Goal: Task Accomplishment & Management: Complete application form

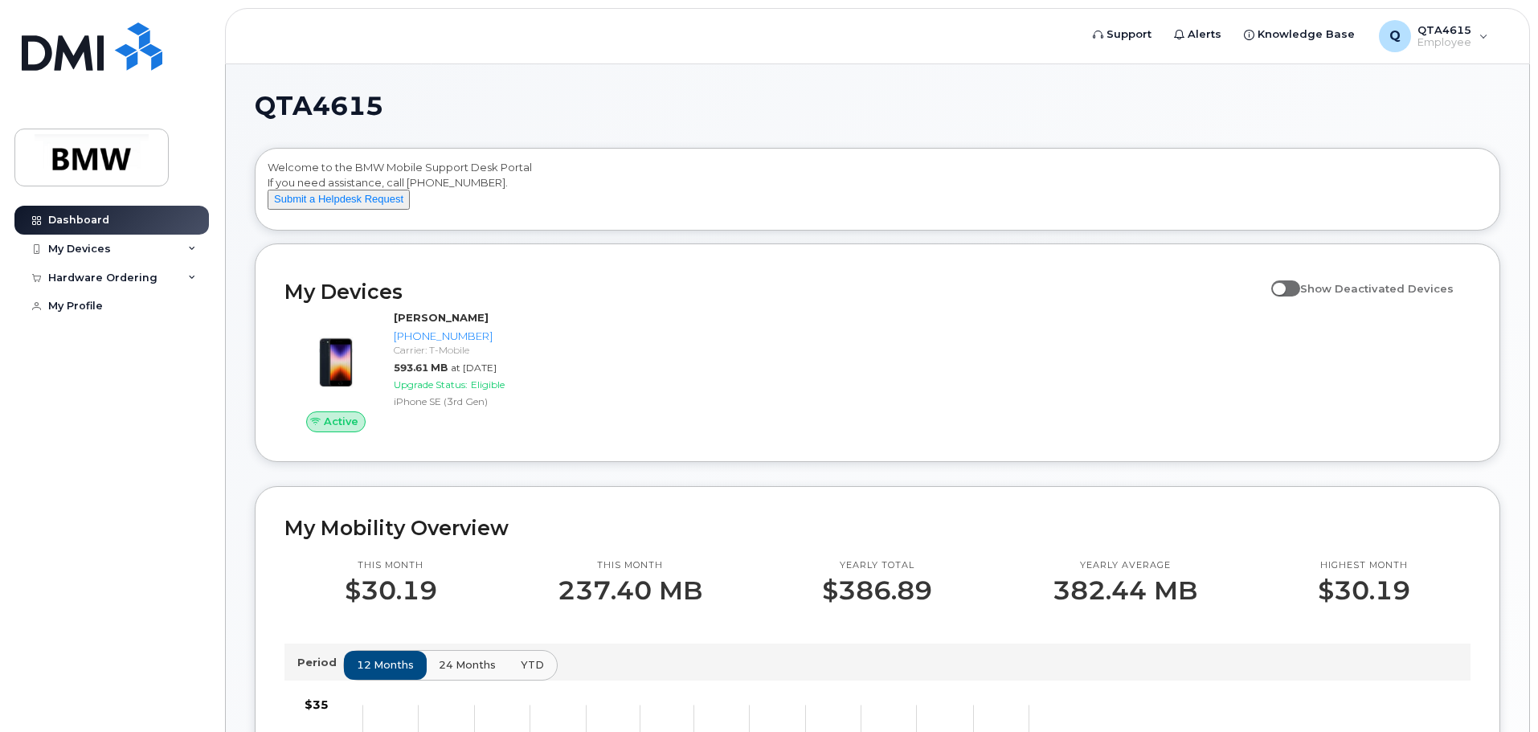
click at [812, 330] on div "Active Craig Herrmann 864-363-5975 Carrier: T-Mobile 593.61 MB at Sep 01, 2025 …" at bounding box center [878, 371] width 1206 height 141
click at [88, 251] on div "My Devices" at bounding box center [79, 249] width 63 height 13
click at [90, 250] on div "My Devices" at bounding box center [79, 249] width 63 height 13
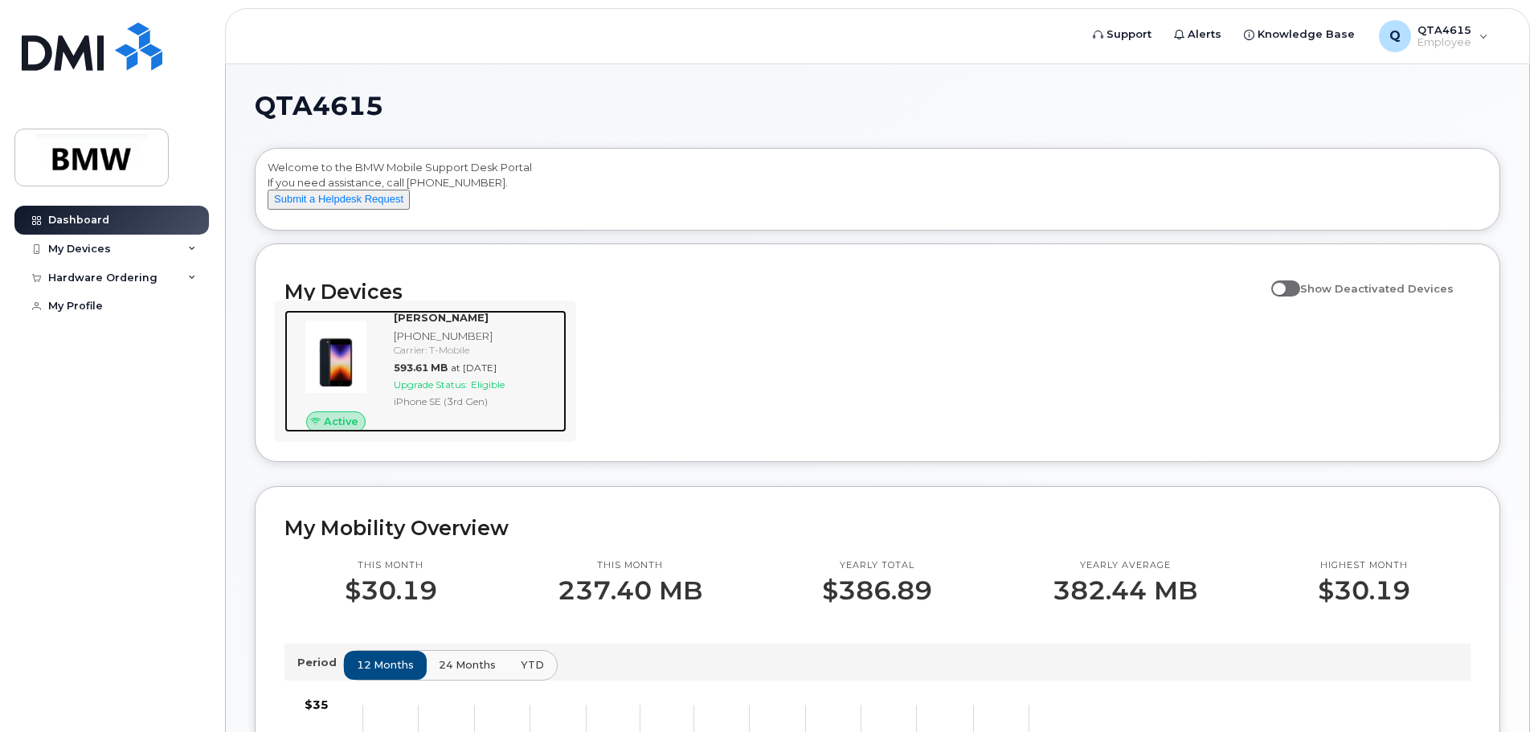
click at [471, 324] on strong "[PERSON_NAME]" at bounding box center [441, 317] width 95 height 13
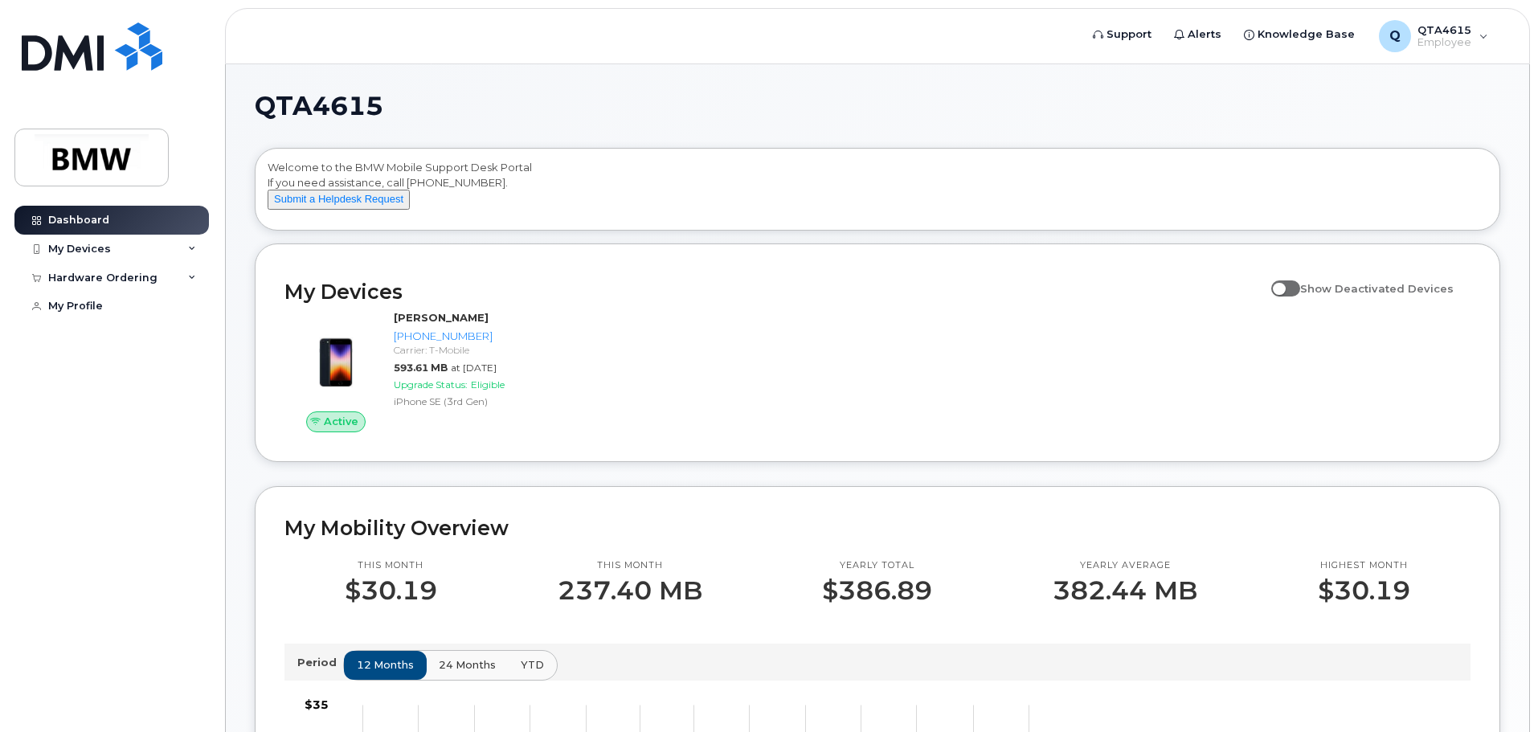
click at [1300, 297] on span at bounding box center [1285, 288] width 29 height 16
click at [1284, 286] on input "Show Deactivated Devices" at bounding box center [1277, 279] width 13 height 13
checkbox input "true"
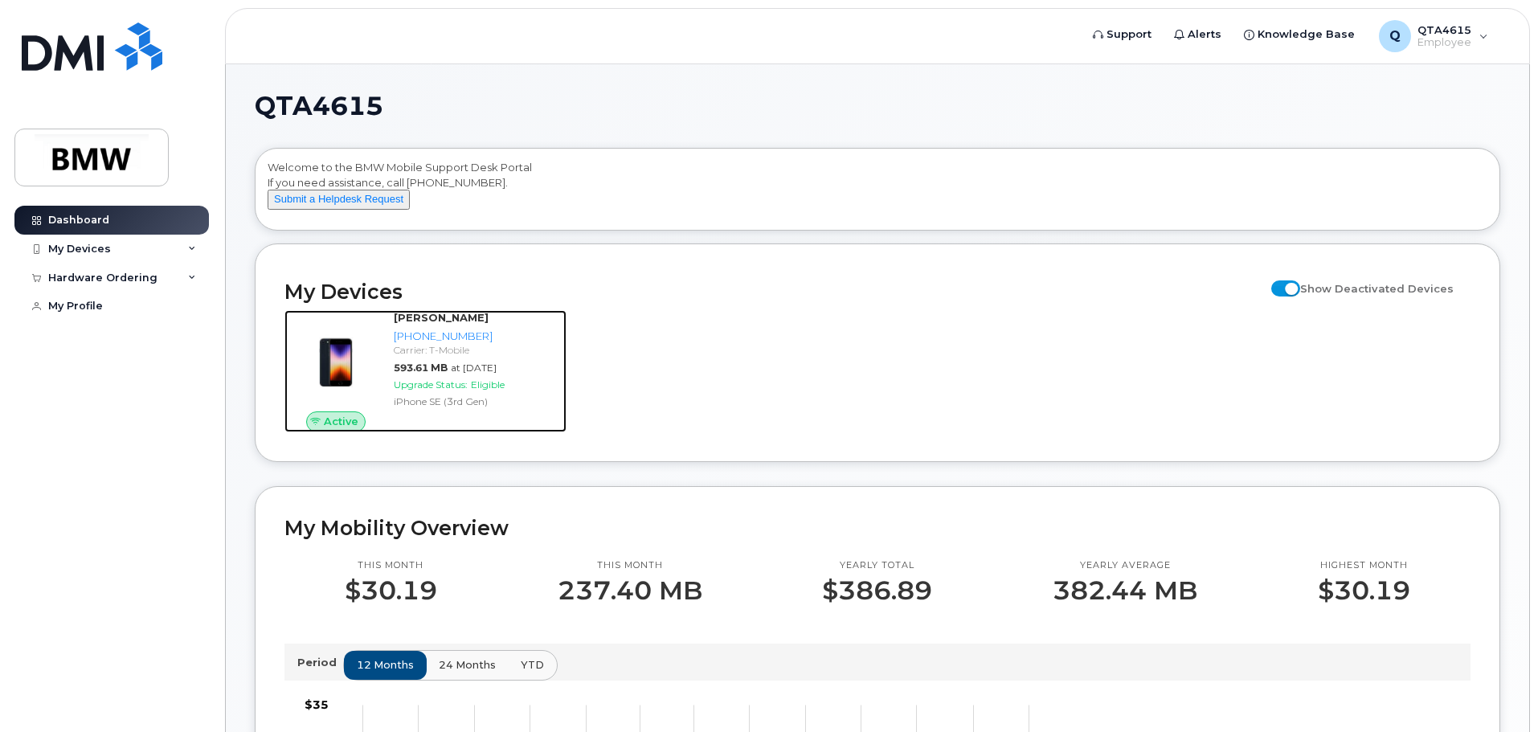
drag, startPoint x: 542, startPoint y: 330, endPoint x: 625, endPoint y: 390, distance: 103.0
click at [542, 325] on div "Craig Herrmann" at bounding box center [477, 317] width 166 height 15
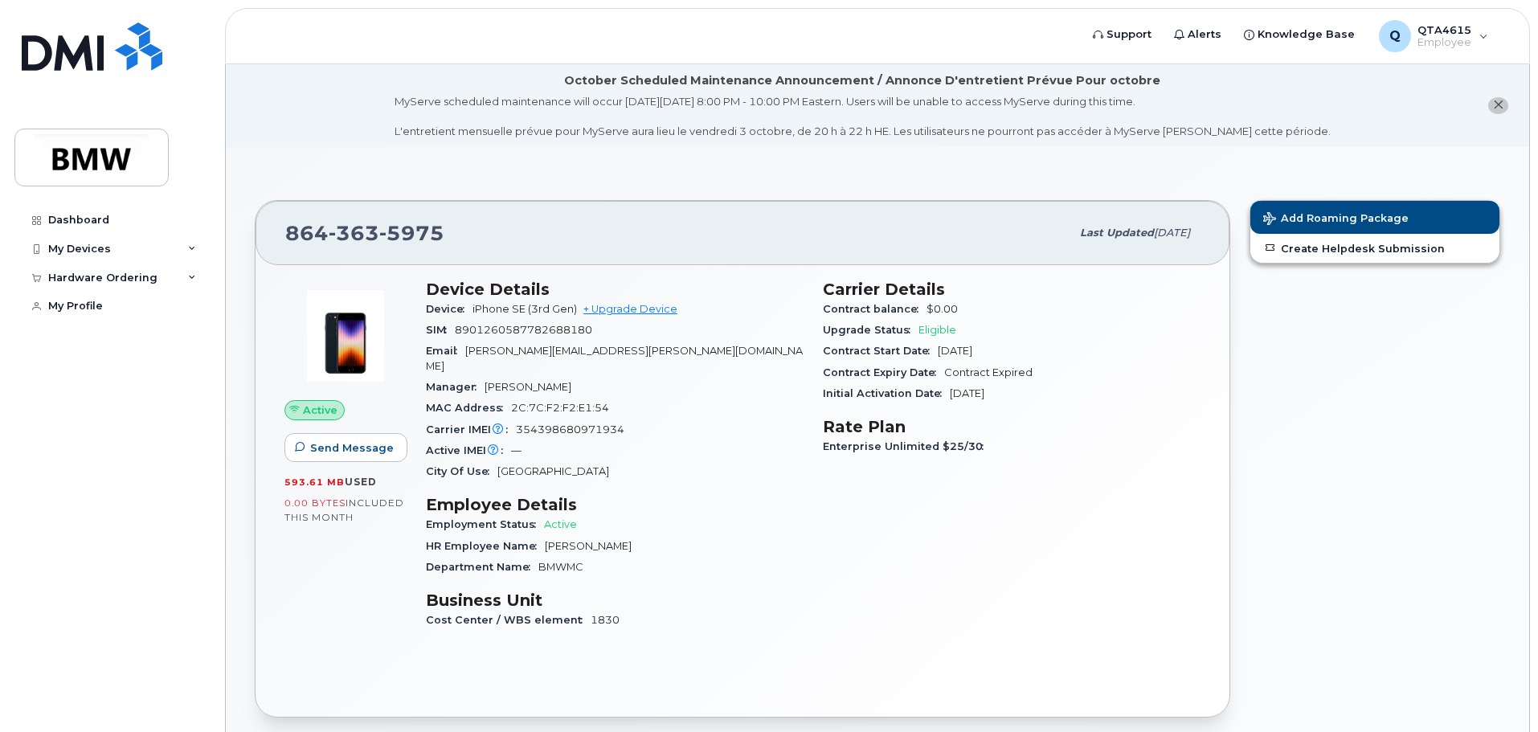
click at [1499, 108] on icon "close notification" at bounding box center [1498, 105] width 10 height 10
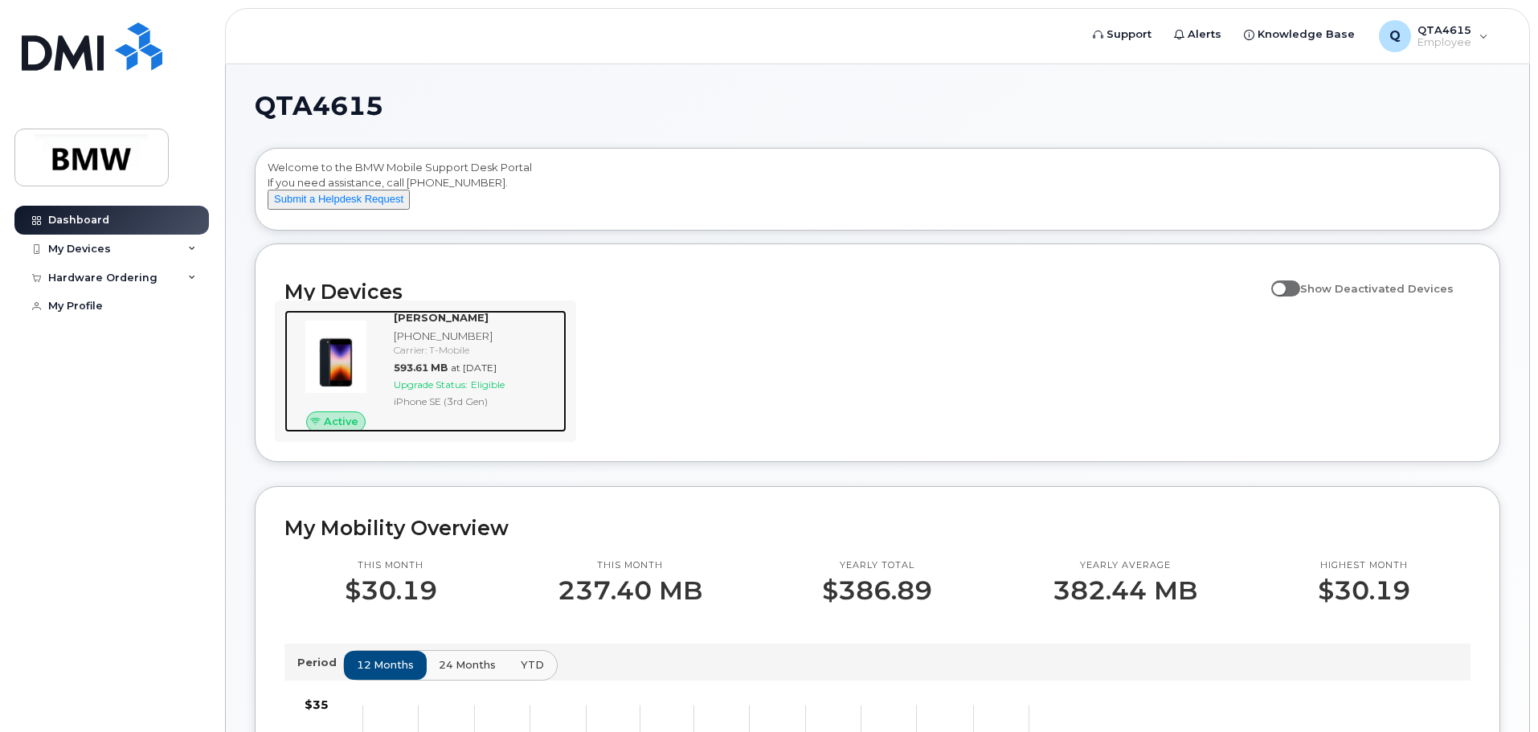
drag, startPoint x: 408, startPoint y: 420, endPoint x: 505, endPoint y: 421, distance: 96.5
click at [409, 408] on div "iPhone SE (3rd Gen)" at bounding box center [477, 402] width 166 height 14
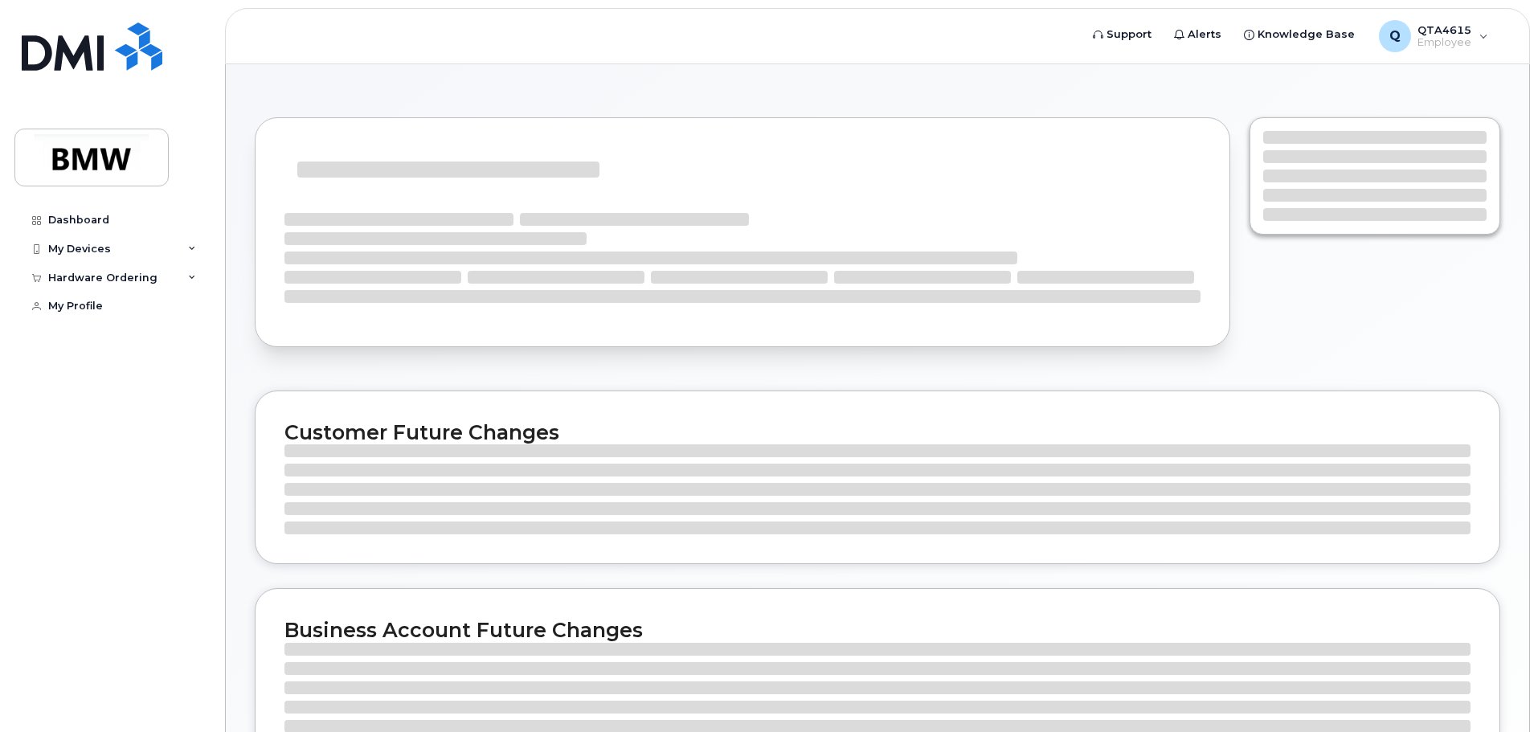
click at [934, 375] on div at bounding box center [742, 244] width 995 height 273
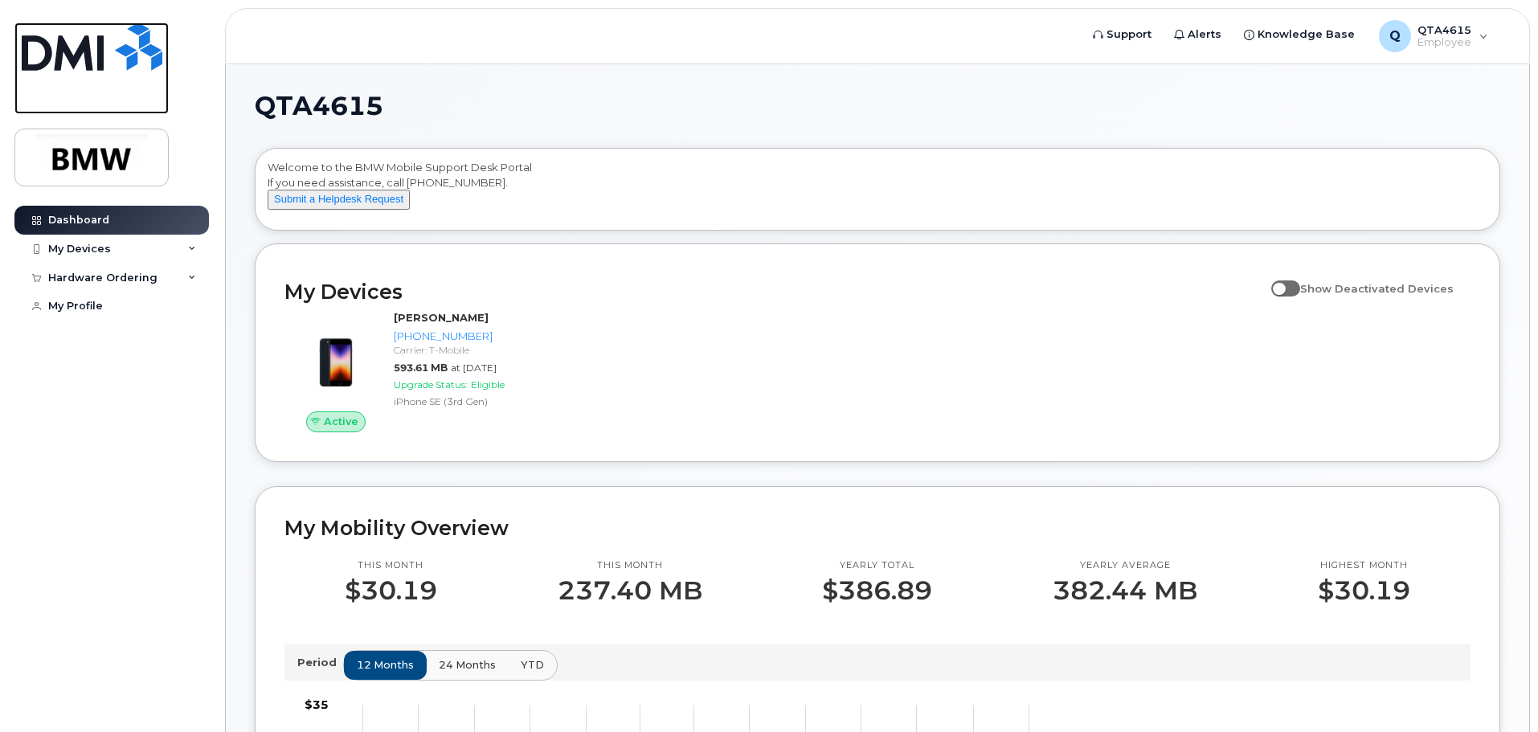
click at [67, 42] on img at bounding box center [92, 47] width 141 height 48
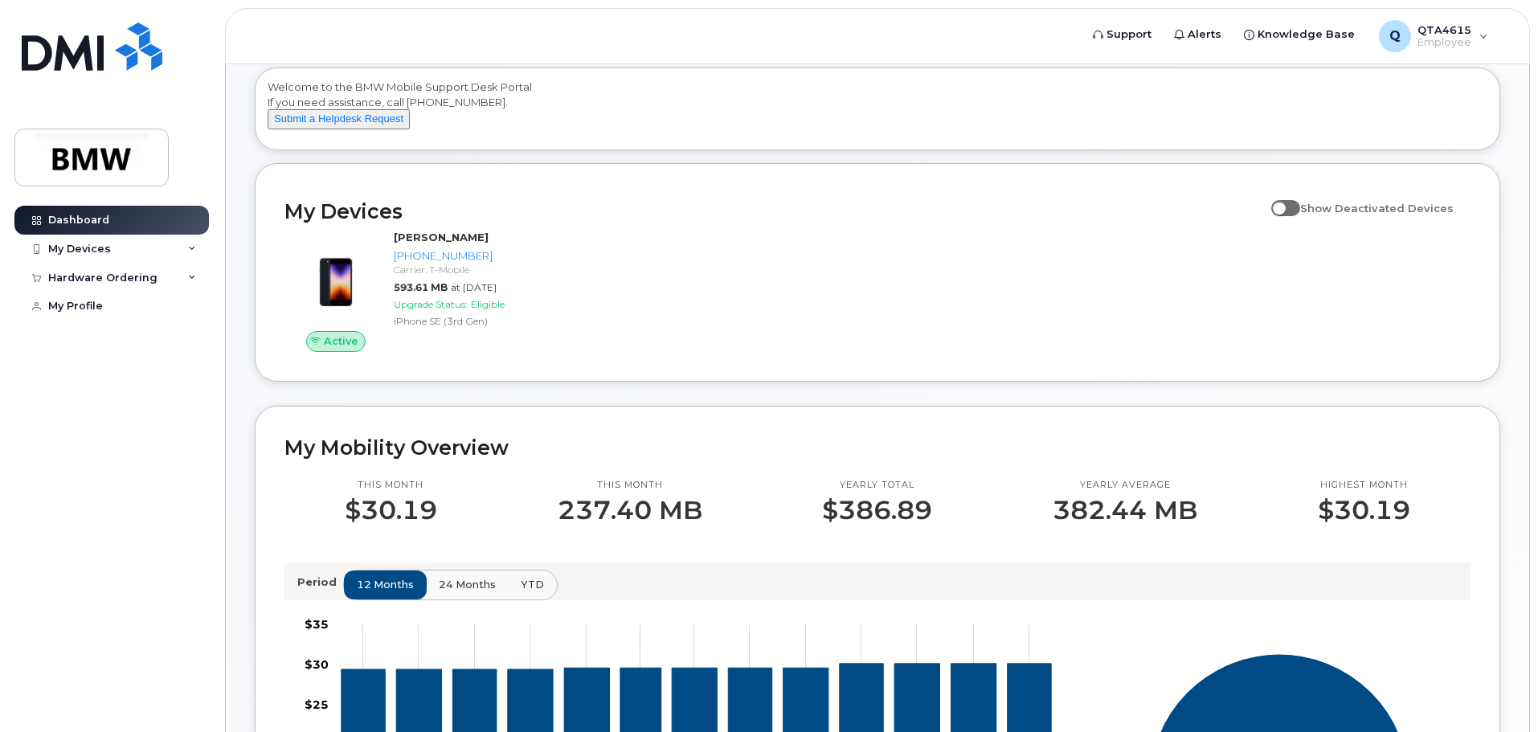
scroll to position [161, 0]
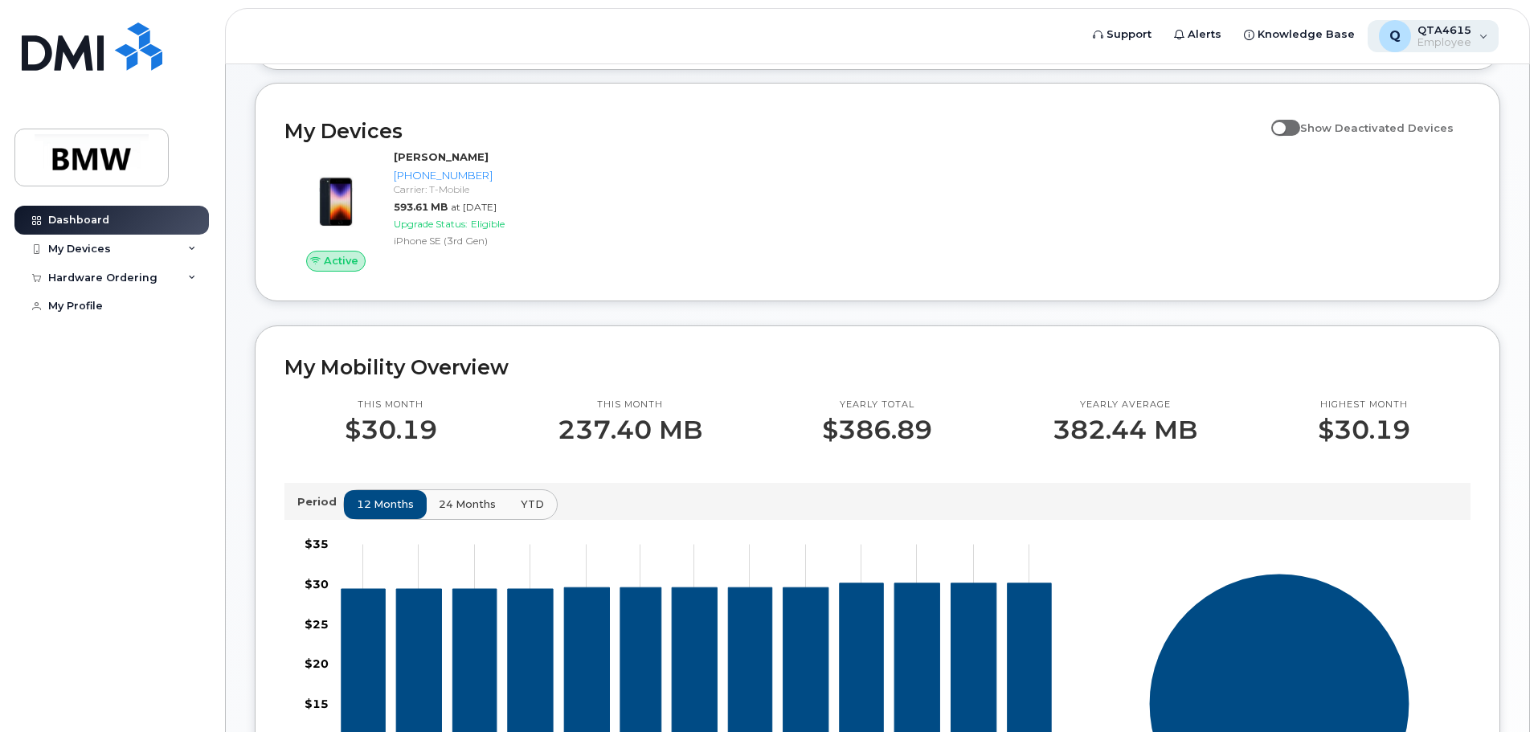
click at [1458, 37] on span "Employee" at bounding box center [1445, 42] width 54 height 13
click at [1458, 36] on span "Employee" at bounding box center [1445, 42] width 54 height 13
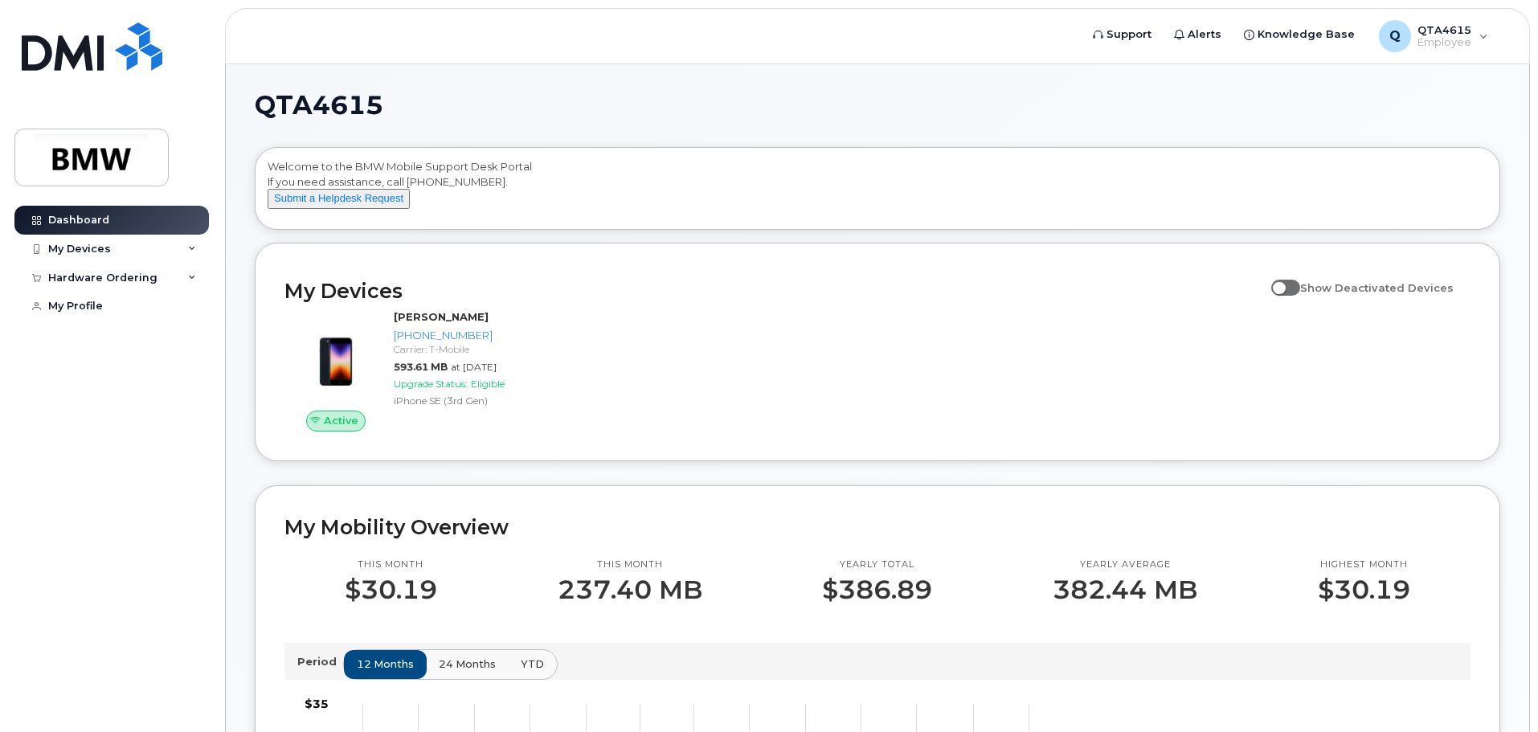
scroll to position [0, 0]
click at [130, 250] on div "My Devices" at bounding box center [111, 249] width 194 height 29
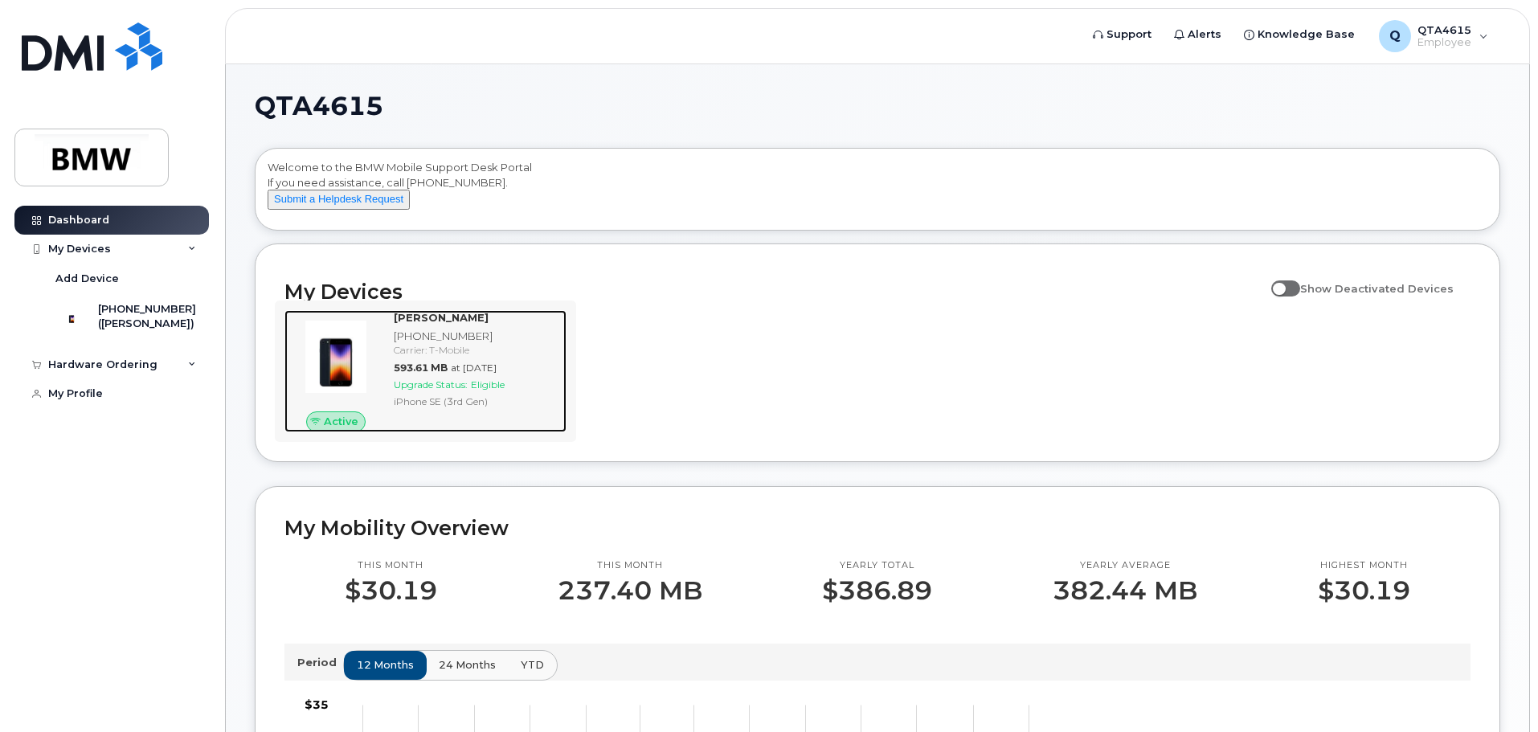
drag, startPoint x: 481, startPoint y: 374, endPoint x: 462, endPoint y: 373, distance: 19.3
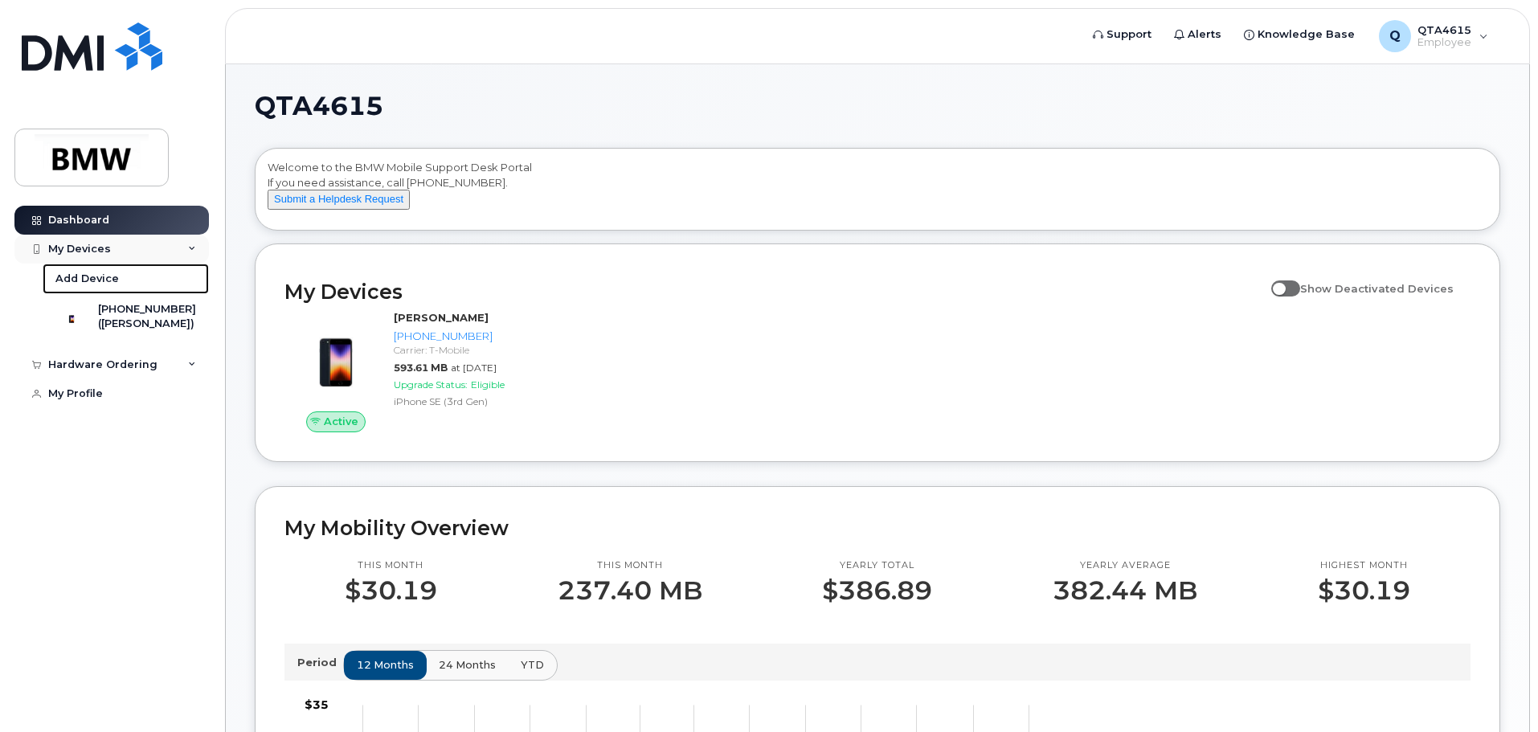
drag, startPoint x: 462, startPoint y: 373, endPoint x: 63, endPoint y: 262, distance: 414.5
click at [63, 262] on div "My Devices Add Device 864-363-5975 (Craig Herrmann)" at bounding box center [113, 293] width 199 height 116
click at [65, 276] on div "Add Device" at bounding box center [86, 279] width 63 height 14
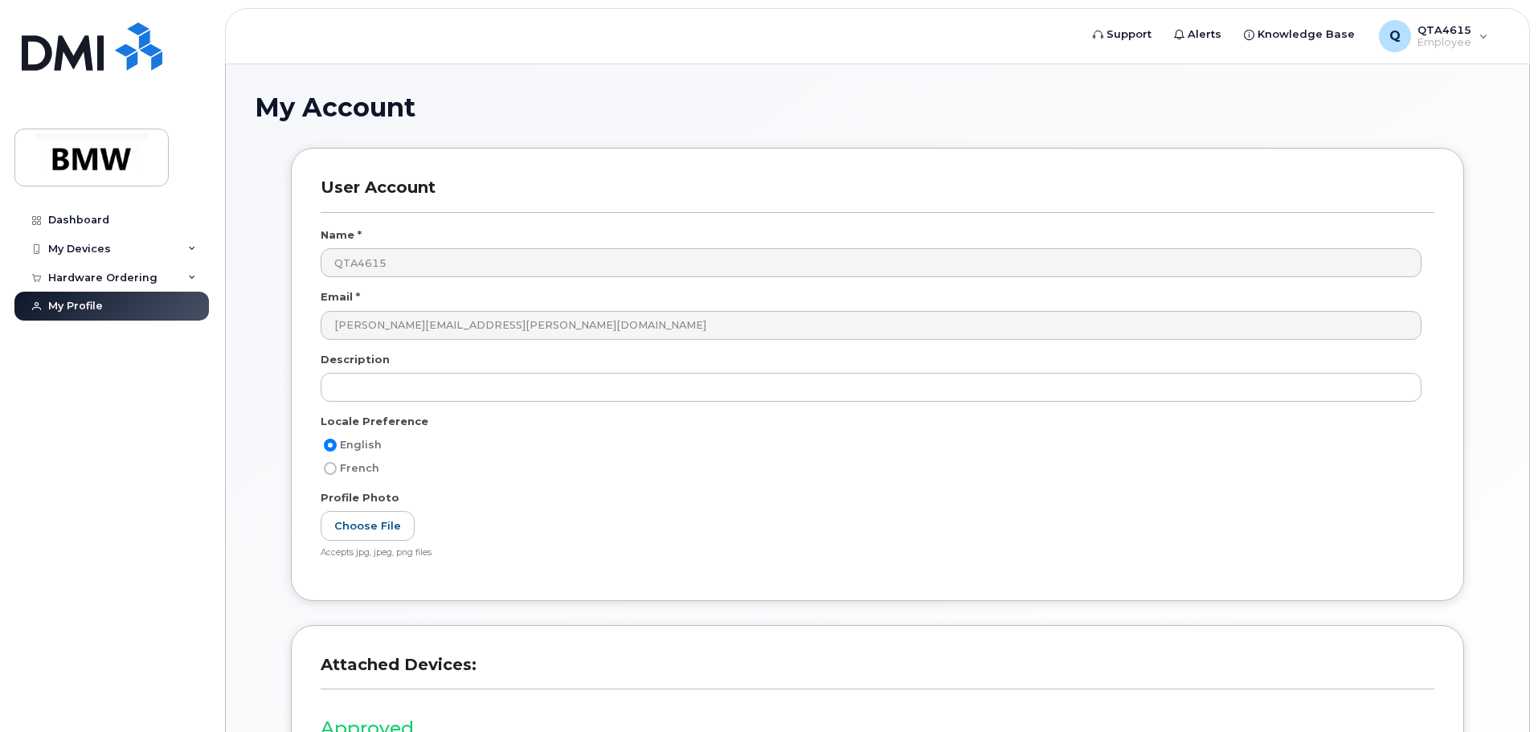
click at [461, 405] on div at bounding box center [878, 393] width 1114 height 41
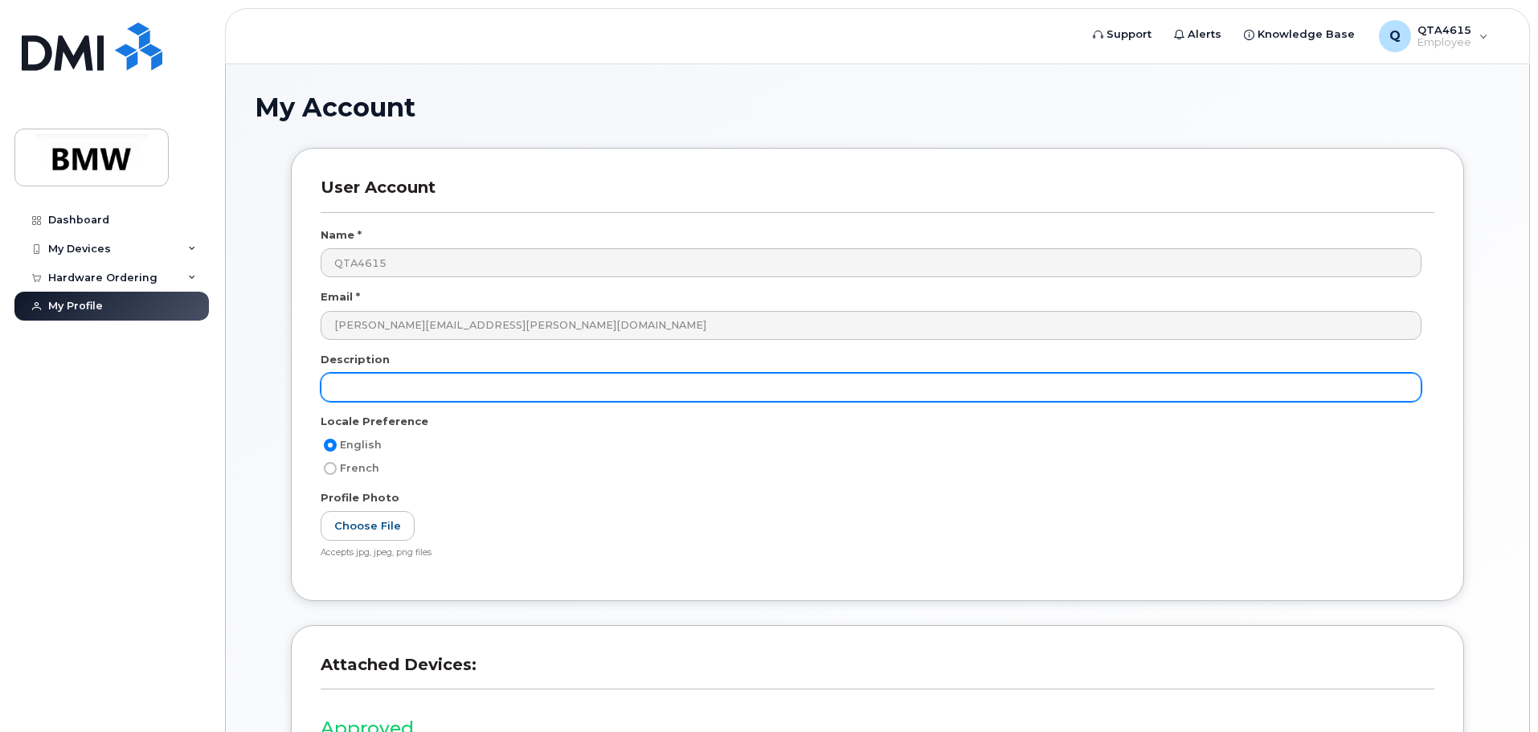
click at [462, 400] on input "text" at bounding box center [871, 387] width 1101 height 29
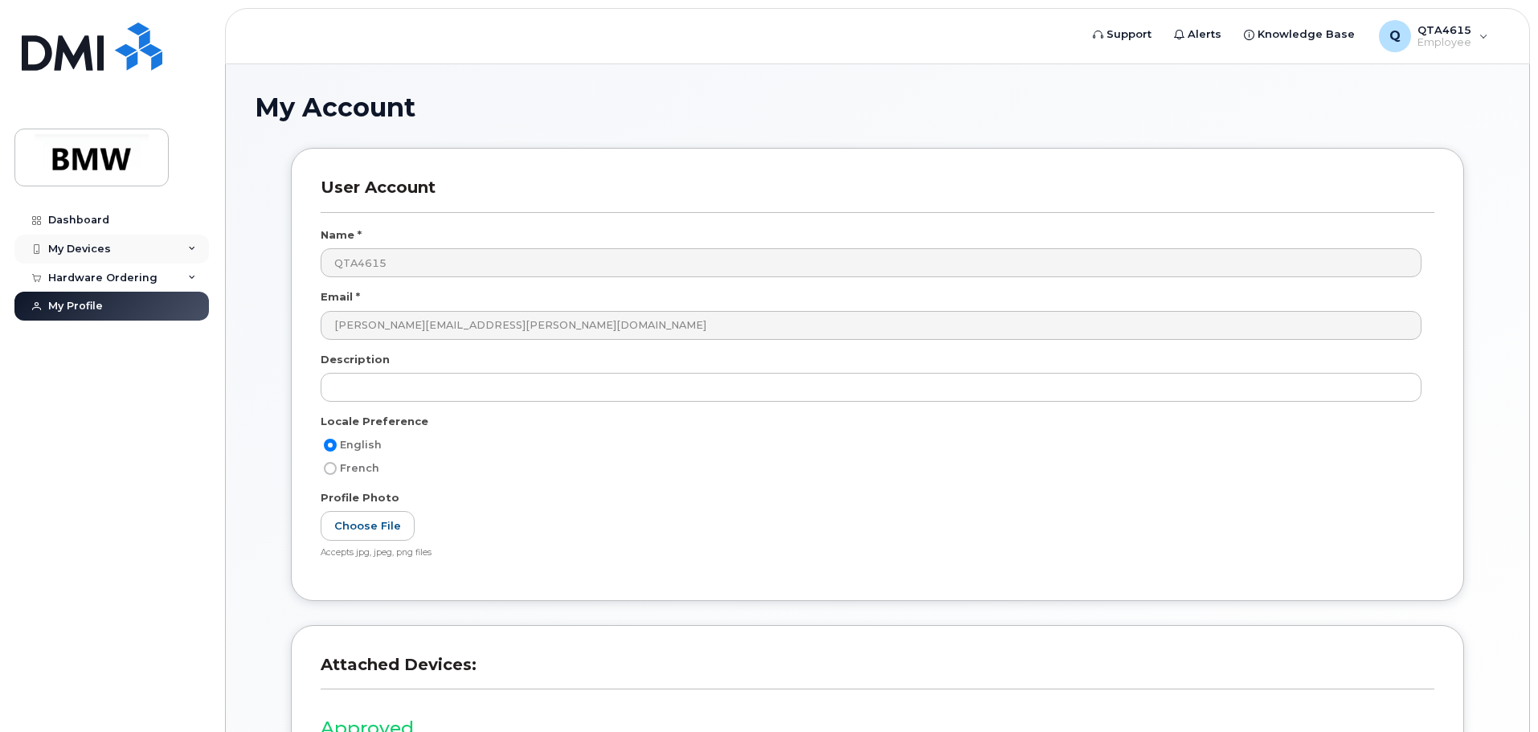
click at [125, 239] on div "My Devices" at bounding box center [111, 249] width 194 height 29
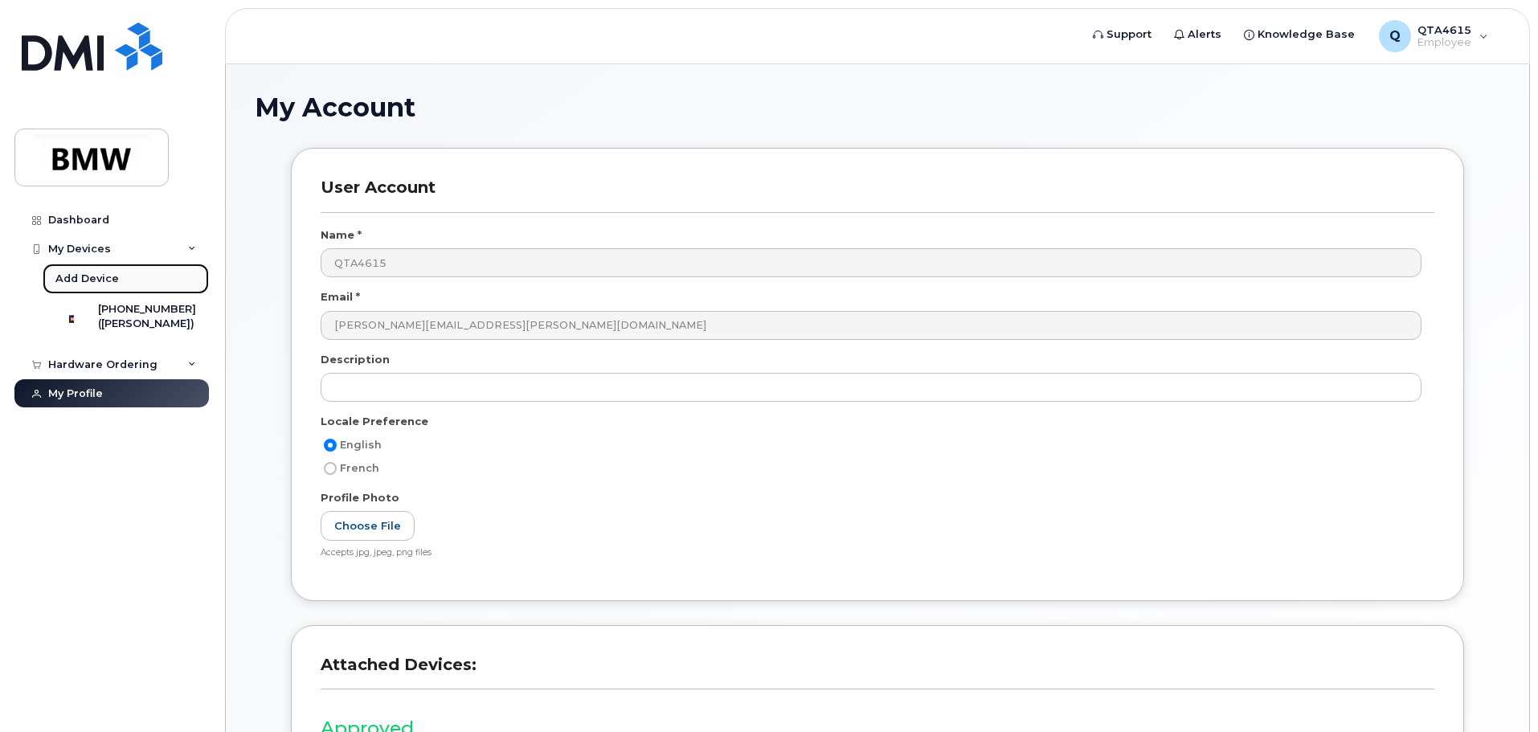
click at [118, 280] on link "Add Device" at bounding box center [126, 279] width 166 height 31
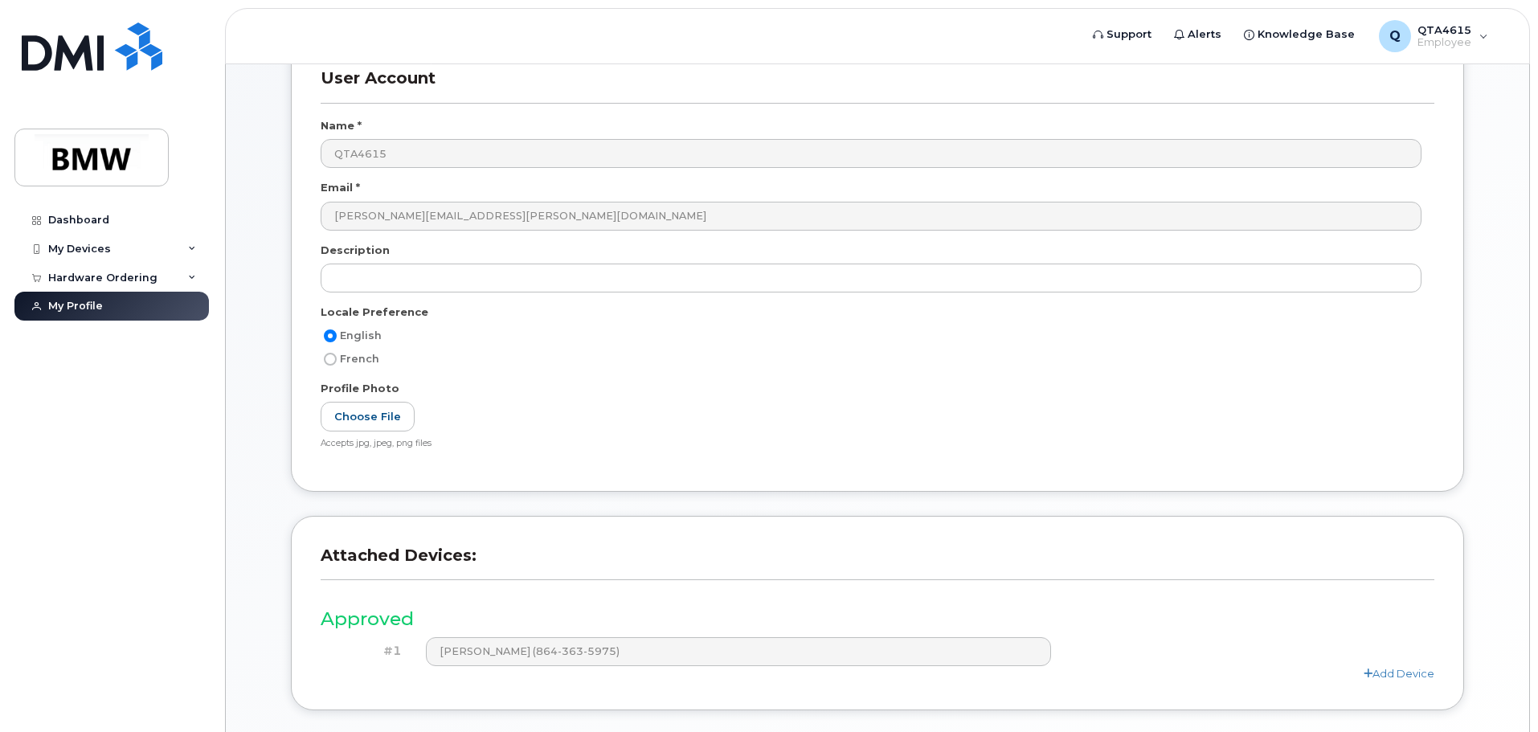
scroll to position [223, 0]
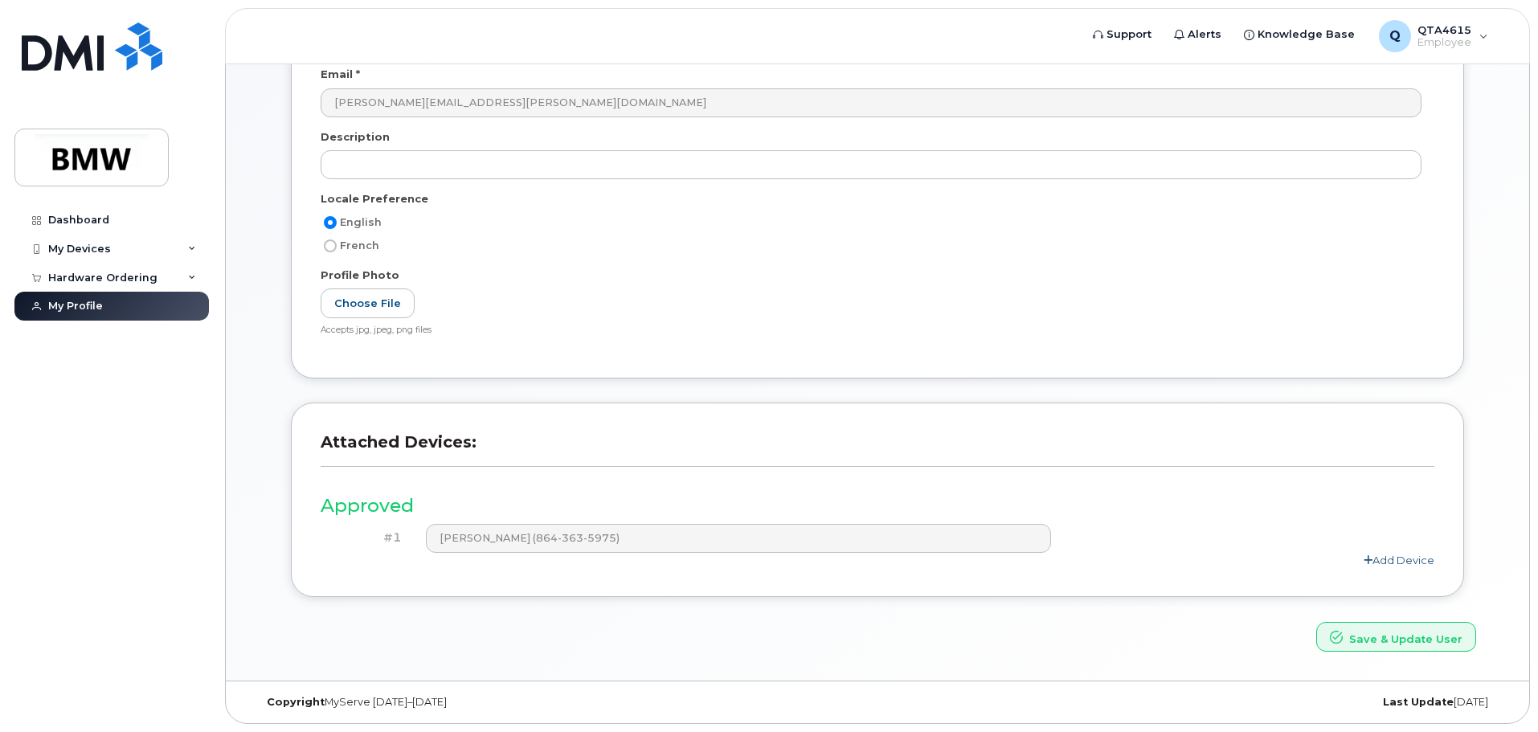
click at [1384, 557] on link "Add Device" at bounding box center [1399, 560] width 71 height 13
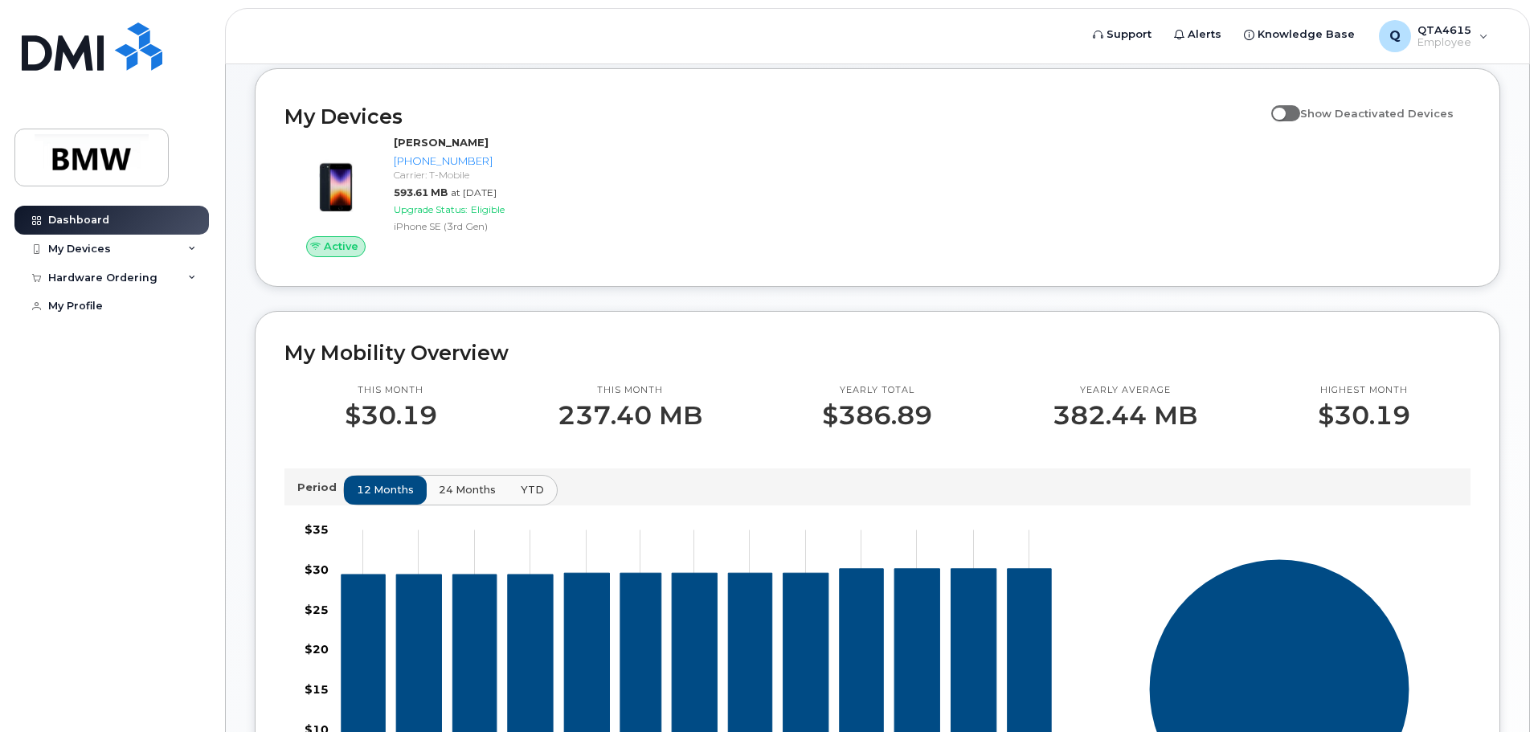
scroll to position [161, 0]
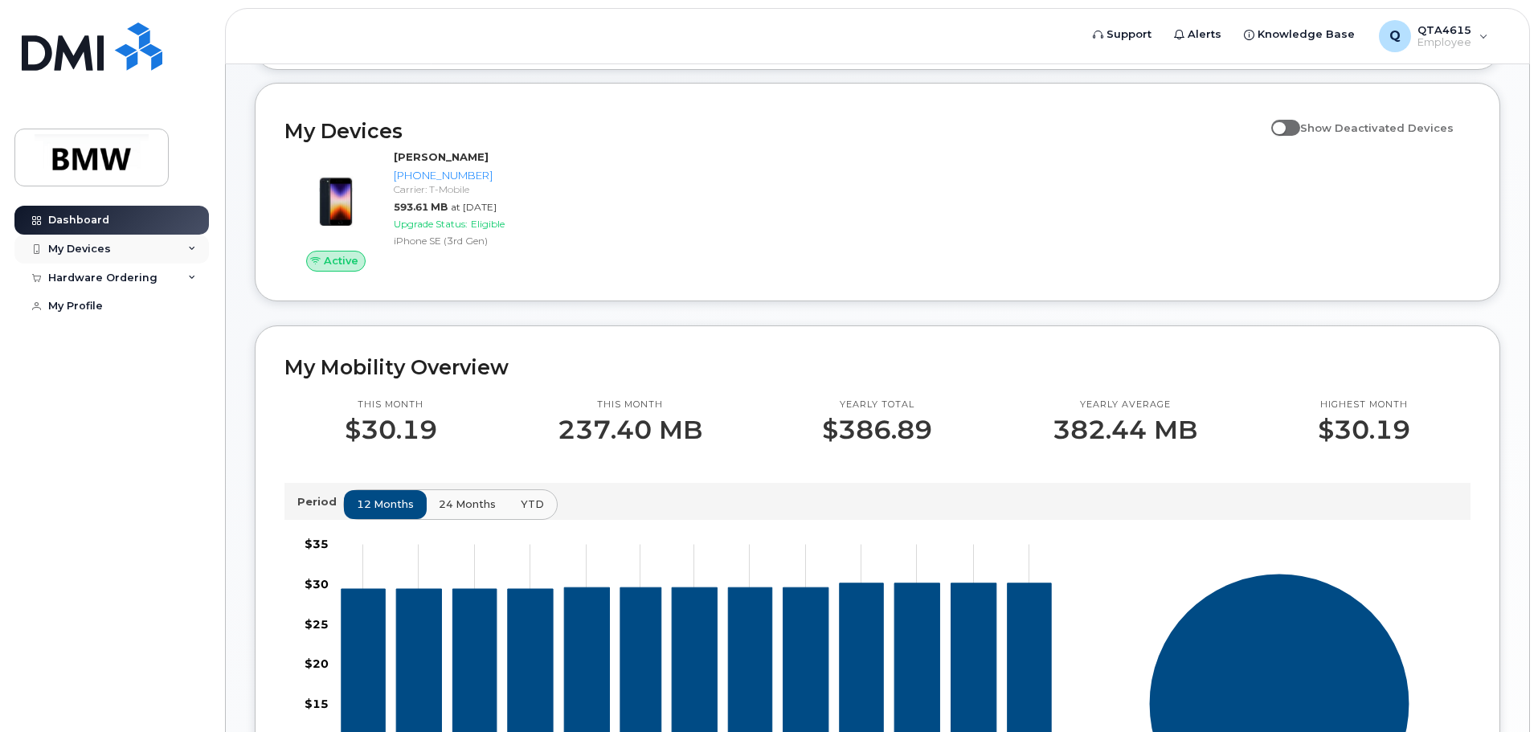
click at [174, 248] on div "My Devices" at bounding box center [111, 249] width 194 height 29
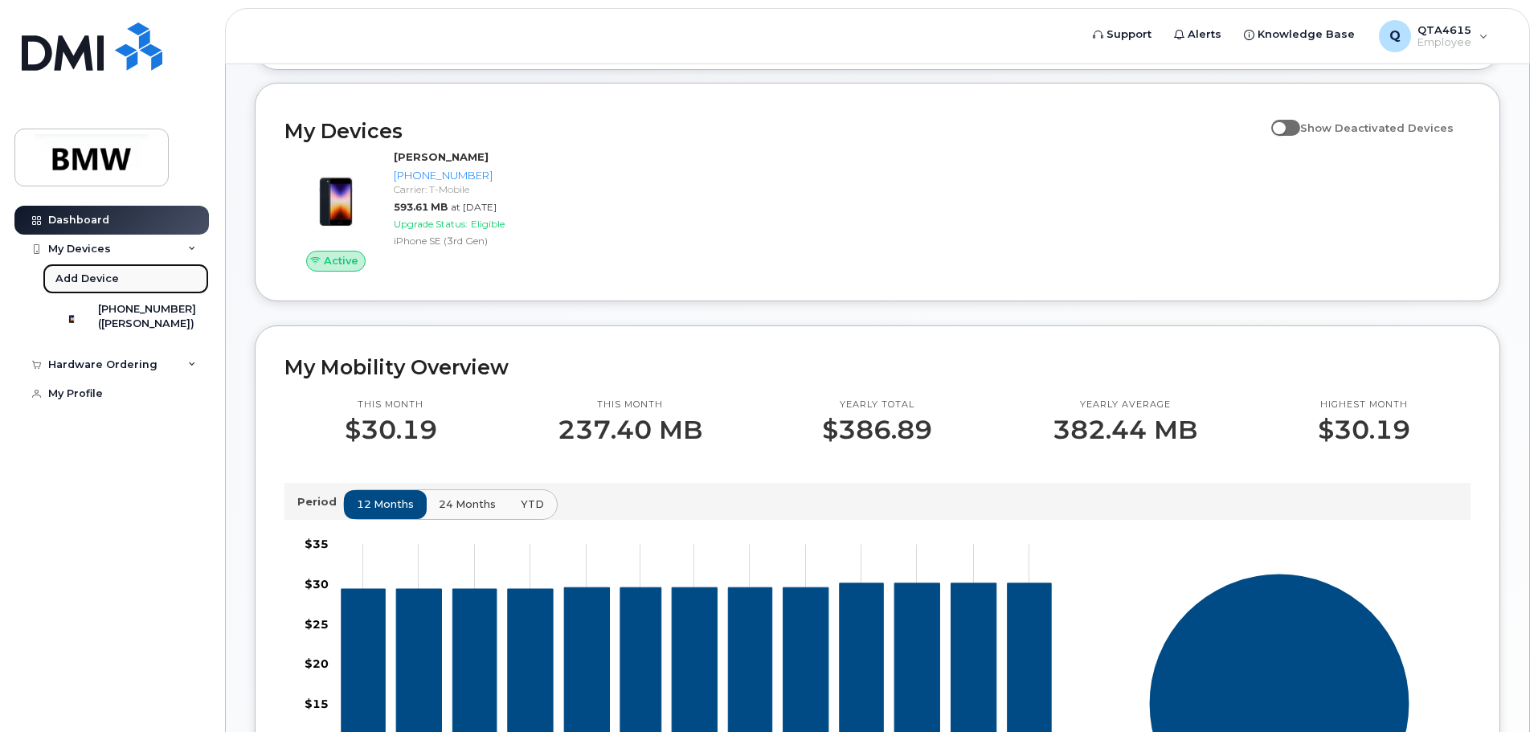
click at [94, 276] on div "Add Device" at bounding box center [86, 279] width 63 height 14
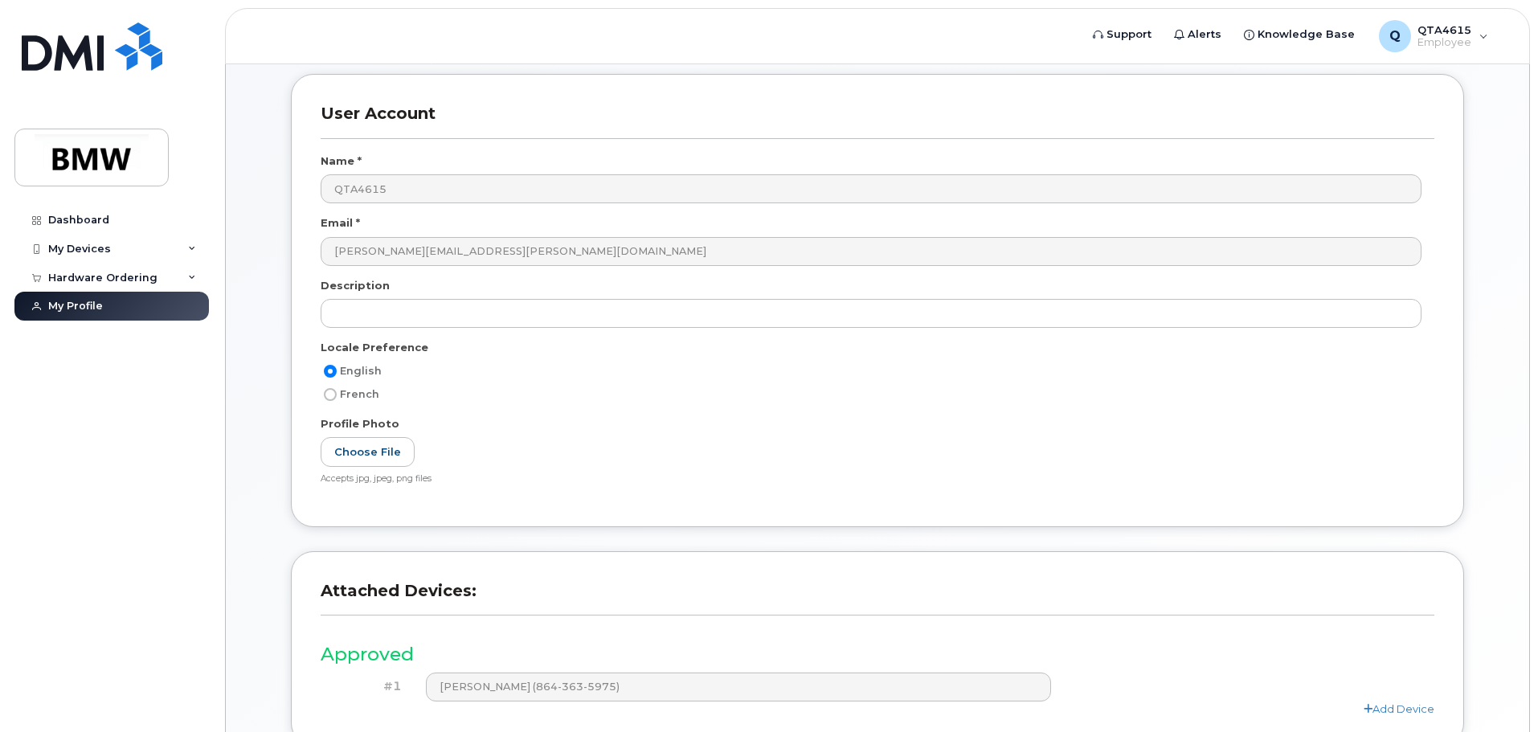
scroll to position [223, 0]
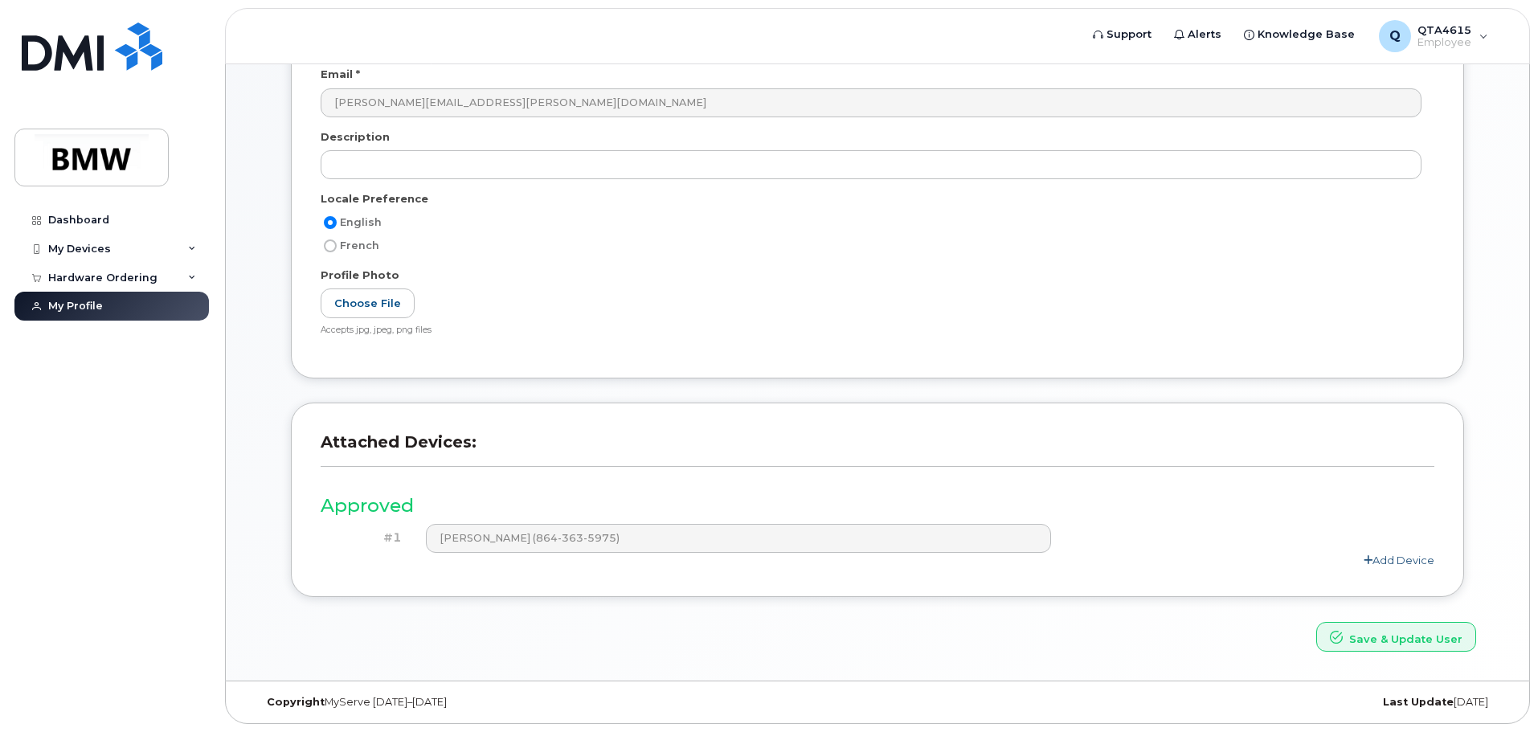
click at [1390, 563] on link "Add Device" at bounding box center [1399, 560] width 71 height 13
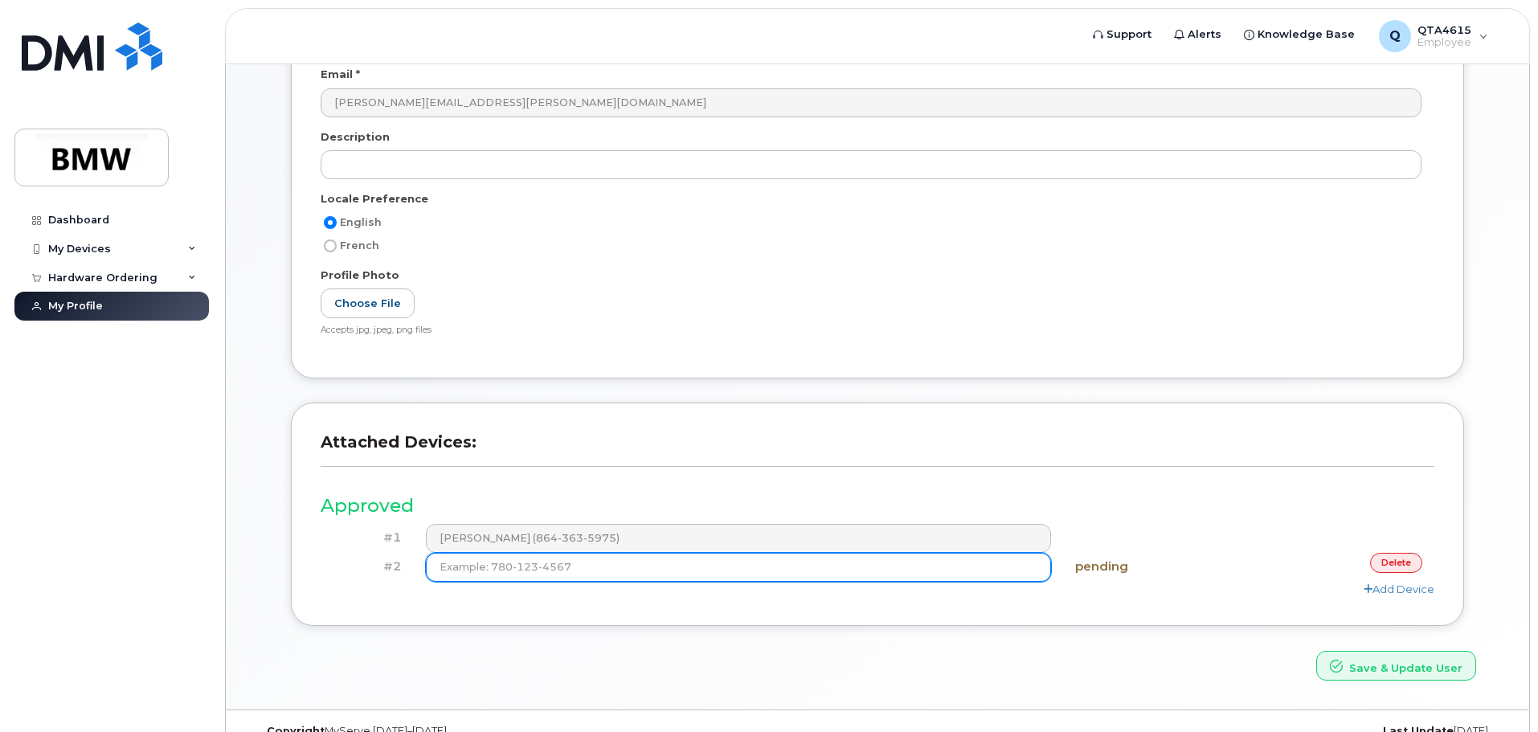
click at [643, 571] on input at bounding box center [739, 567] width 626 height 29
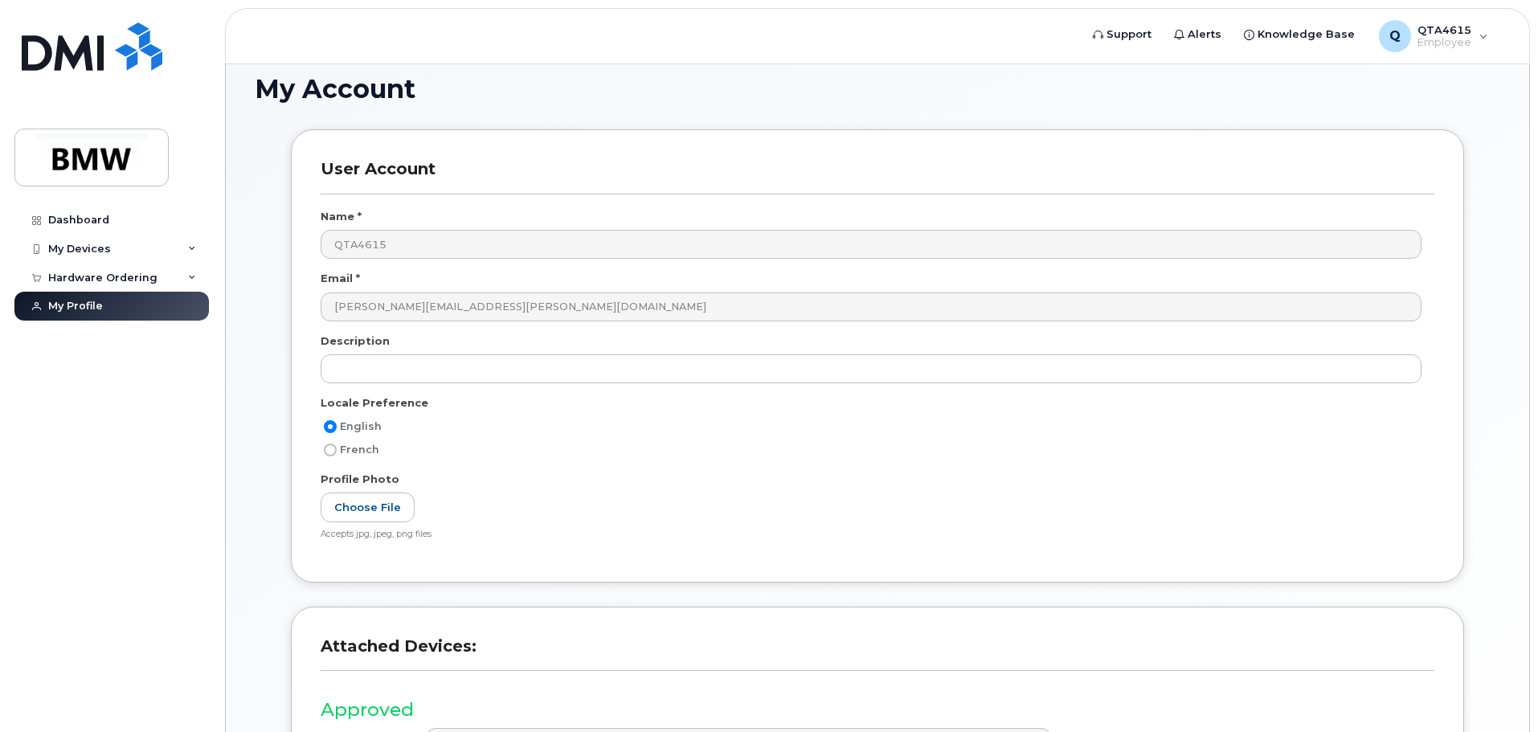
scroll to position [0, 0]
